Goal: Transaction & Acquisition: Book appointment/travel/reservation

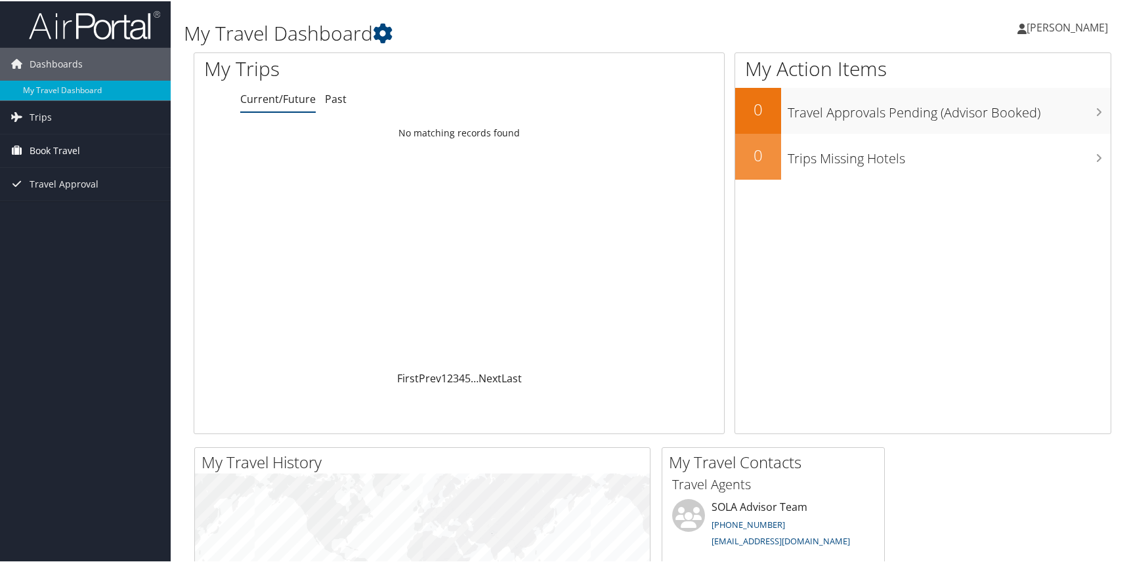
click at [45, 148] on span "Book Travel" at bounding box center [55, 149] width 51 height 33
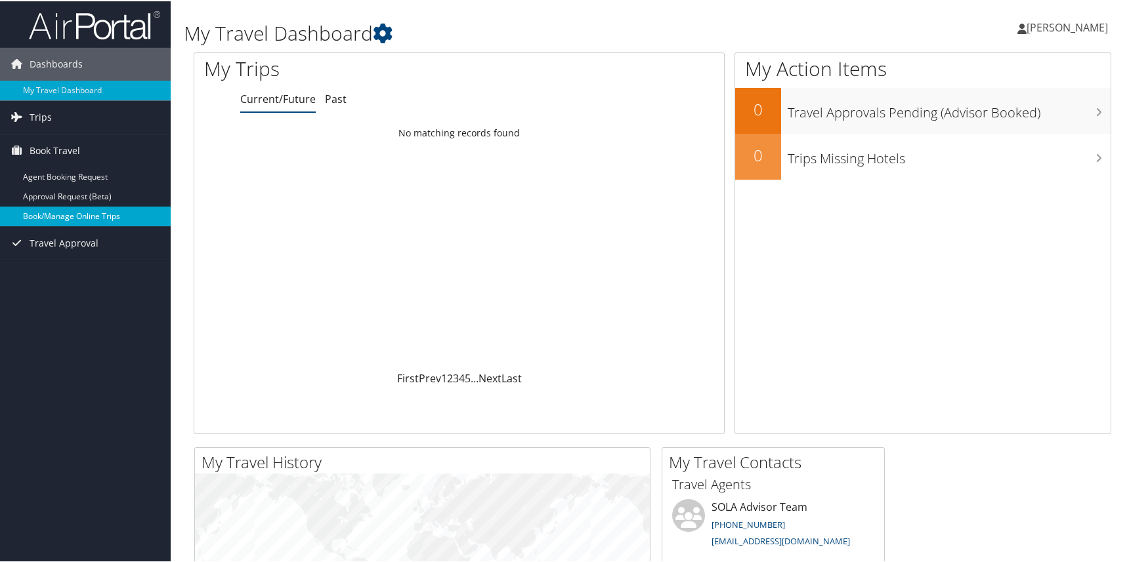
click at [57, 215] on link "Book/Manage Online Trips" at bounding box center [85, 215] width 171 height 20
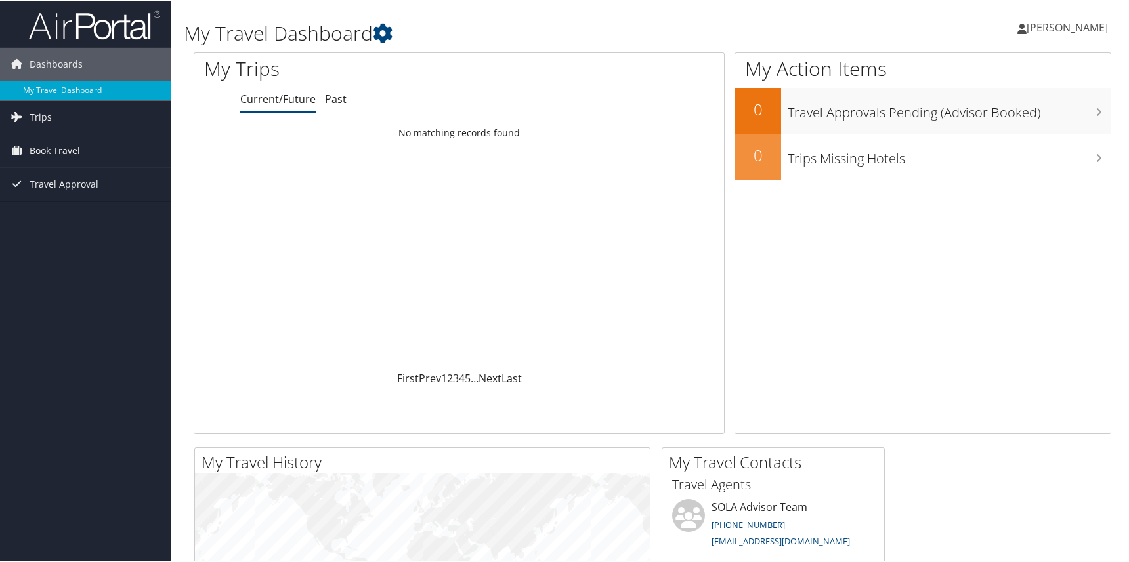
click at [1038, 28] on span "[PERSON_NAME]" at bounding box center [1067, 26] width 81 height 14
click at [970, 213] on link "Sign Out" at bounding box center [1033, 214] width 146 height 22
